Goal: Task Accomplishment & Management: Complete application form

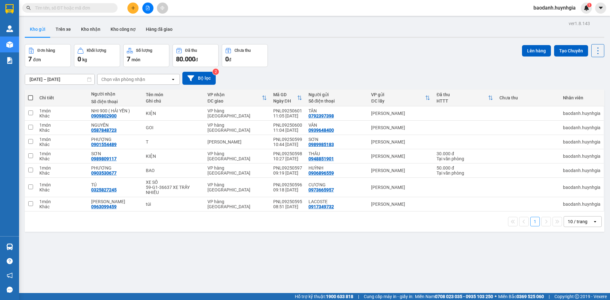
click at [95, 10] on input "text" at bounding box center [72, 7] width 75 height 7
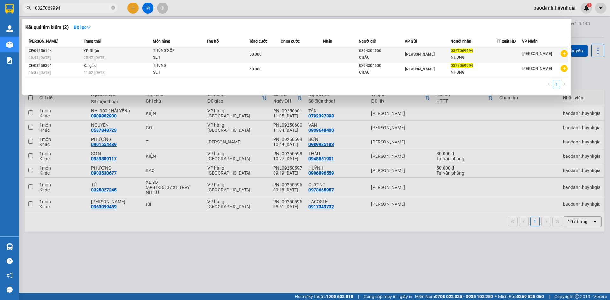
type input "0327069994"
click at [445, 57] on div "[PERSON_NAME]" at bounding box center [427, 54] width 45 height 7
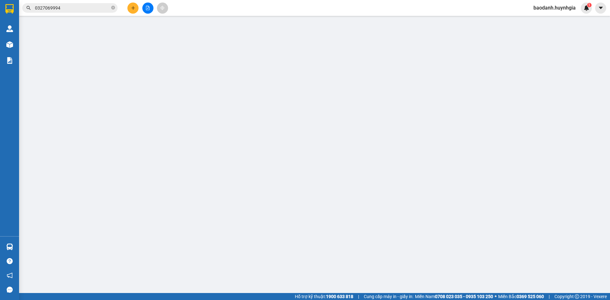
type input "0394304500"
type input "CHÂU"
type input "0327069994"
type input "NHUNG"
type input "50.000"
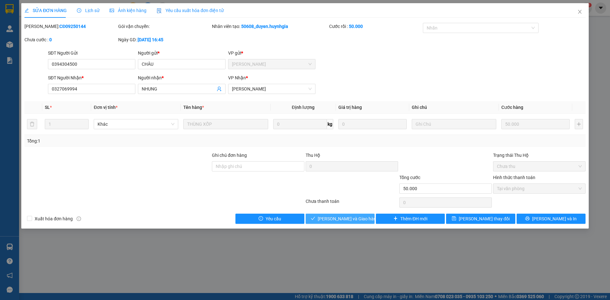
click at [335, 219] on span "[PERSON_NAME] và Giao hàng" at bounding box center [348, 218] width 61 height 7
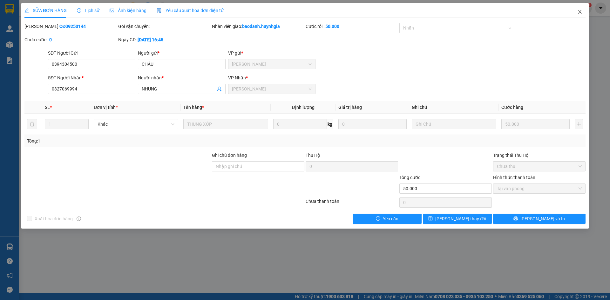
click at [578, 13] on icon "close" at bounding box center [579, 11] width 5 height 5
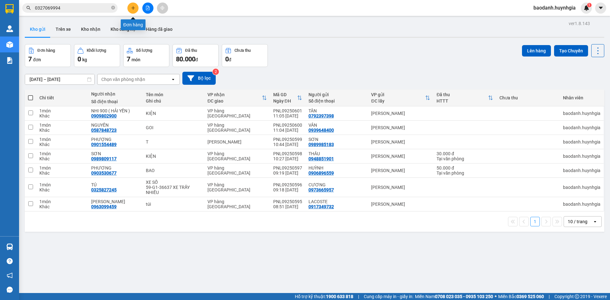
click at [131, 9] on icon "plus" at bounding box center [133, 8] width 4 height 4
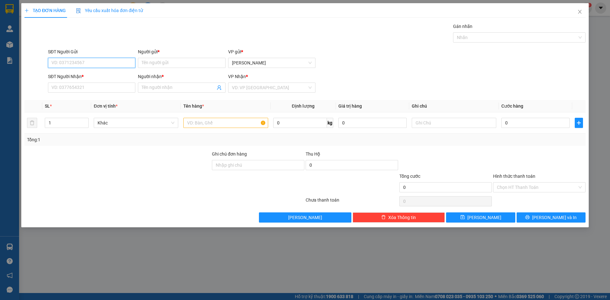
click at [80, 59] on input "SĐT Người Gửi" at bounding box center [91, 63] width 87 height 10
click at [90, 74] on div "0919230110 - TÚ" at bounding box center [92, 75] width 80 height 7
type input "0919230110"
type input "TÚ"
type input "0842123479"
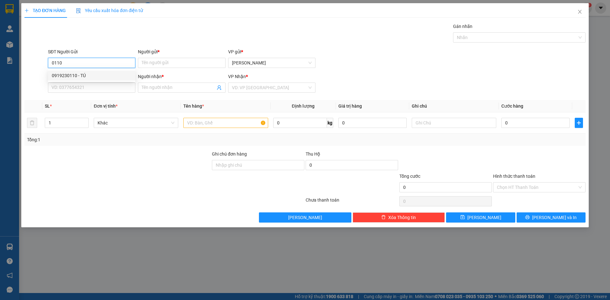
type input "THÙY"
type input "0919230110"
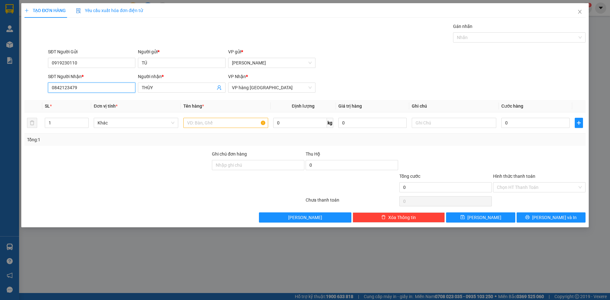
drag, startPoint x: 0, startPoint y: 87, endPoint x: 0, endPoint y: 91, distance: 4.4
click at [0, 91] on div "TẠO ĐƠN HÀNG Yêu cầu xuất hóa đơn điện tử Transit Pickup Surcharge Ids Transit …" at bounding box center [305, 150] width 610 height 300
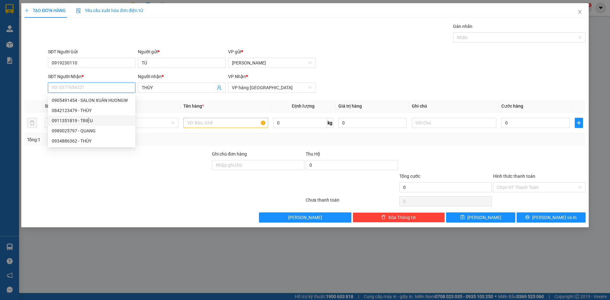
click at [102, 122] on div "0911351819 - TRIỆU" at bounding box center [92, 120] width 80 height 7
type input "0911351819"
type input "TRIỆU"
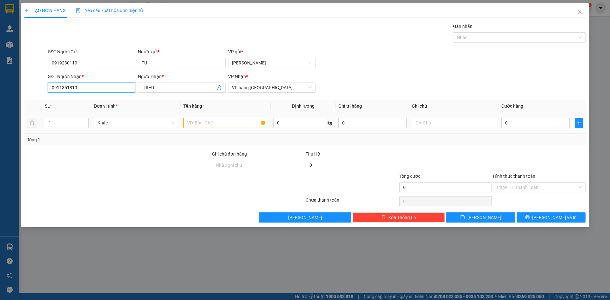
type input "0911351819"
drag, startPoint x: 213, startPoint y: 129, endPoint x: 212, endPoint y: 125, distance: 4.2
click at [213, 129] on td at bounding box center [226, 122] width 90 height 21
click at [212, 125] on input "text" at bounding box center [225, 123] width 84 height 10
type input "T"
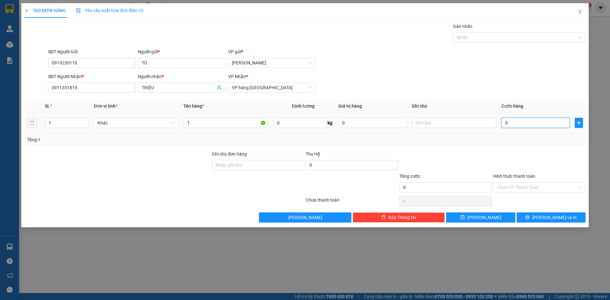
click at [523, 118] on input "0" at bounding box center [535, 123] width 68 height 10
type input "3"
type input "30"
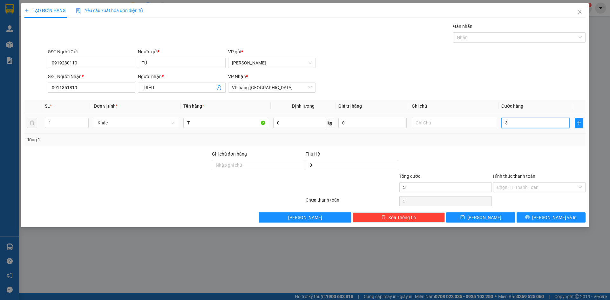
type input "30"
type input "30.000"
click at [559, 187] on input "Hình thức thanh toán" at bounding box center [537, 188] width 80 height 10
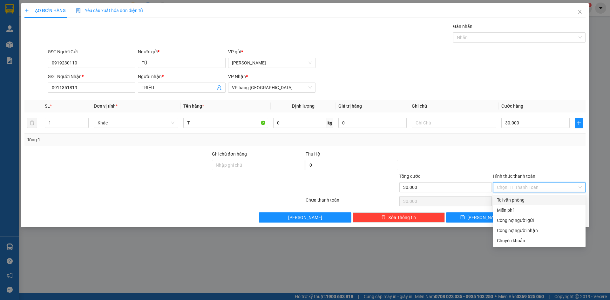
click at [557, 200] on div "Tại văn phòng" at bounding box center [539, 200] width 85 height 7
type input "0"
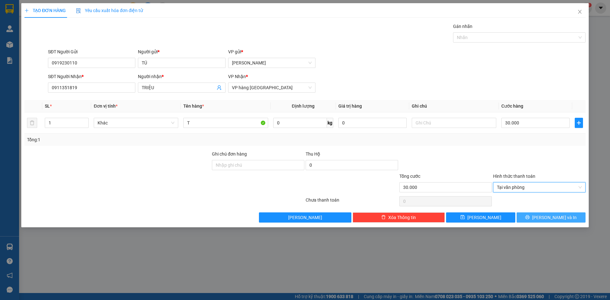
click at [556, 218] on span "[PERSON_NAME] và In" at bounding box center [554, 217] width 44 height 7
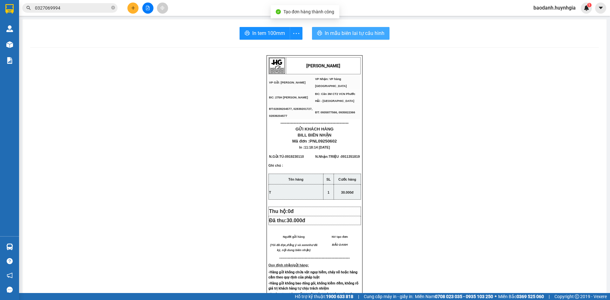
click at [371, 36] on span "In mẫu biên lai tự cấu hình" at bounding box center [355, 33] width 60 height 8
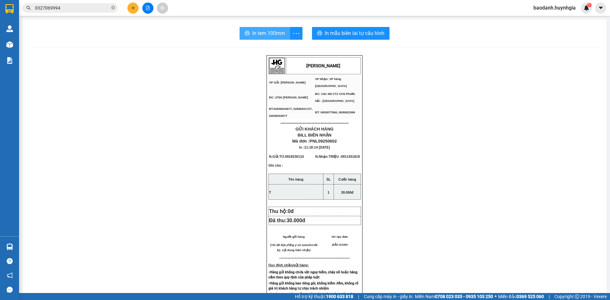
click at [267, 32] on span "In tem 100mm" at bounding box center [268, 33] width 33 height 8
